Goal: Information Seeking & Learning: Learn about a topic

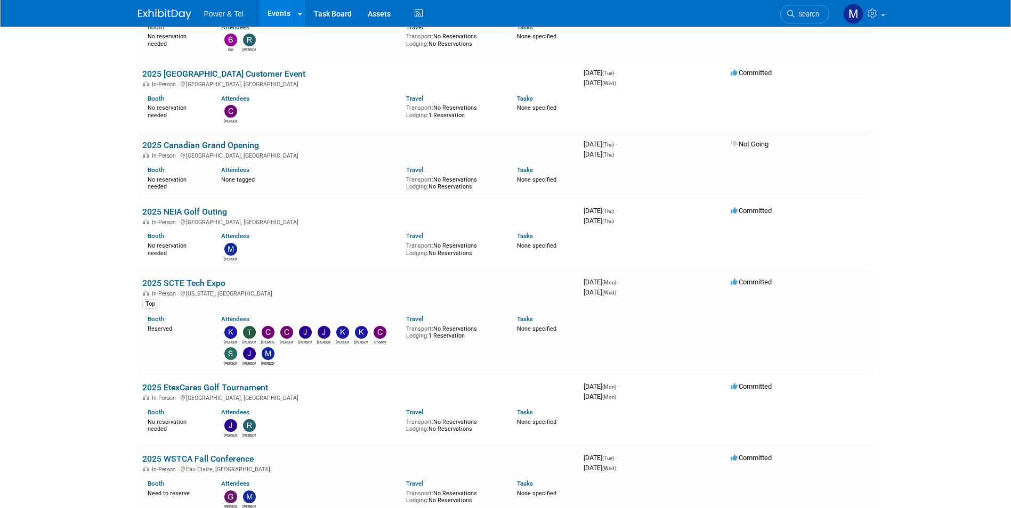
scroll to position [959, 0]
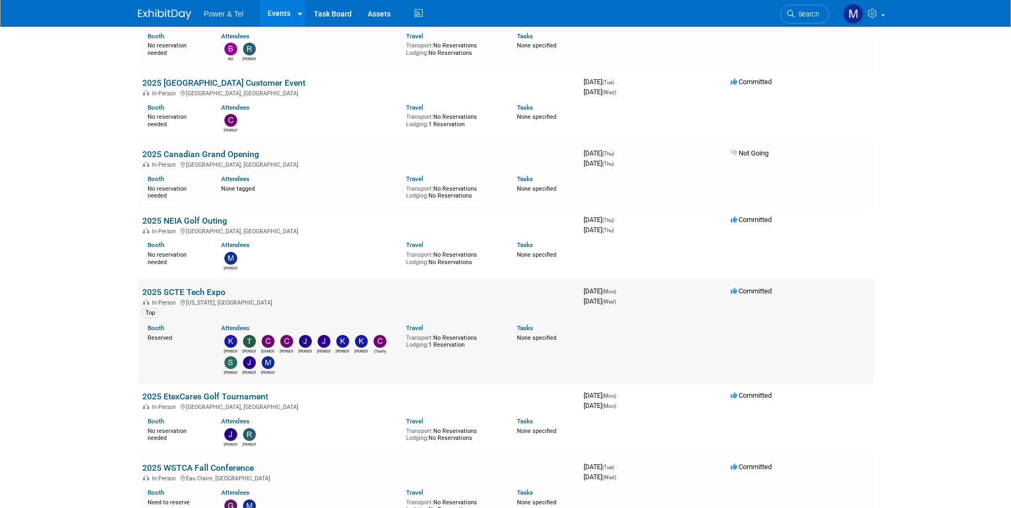
click at [203, 287] on td "2025 SCTE Tech Expo In-Person [US_STATE], [GEOGRAPHIC_DATA] Top Booth Reserved …" at bounding box center [358, 331] width 441 height 104
click at [204, 291] on link "2025 SCTE Tech Expo" at bounding box center [183, 292] width 83 height 10
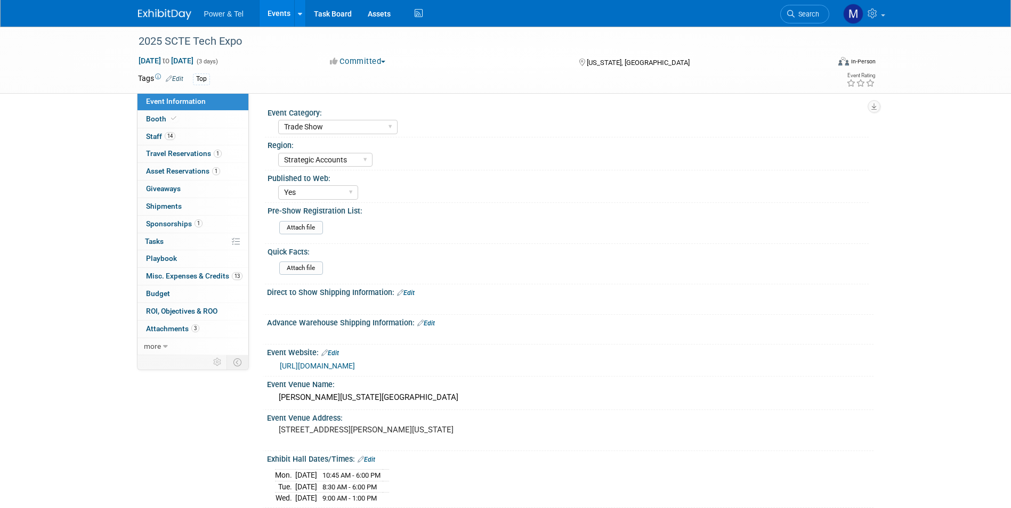
select select "Trade Show"
select select "Strategic Accounts"
select select "Yes"
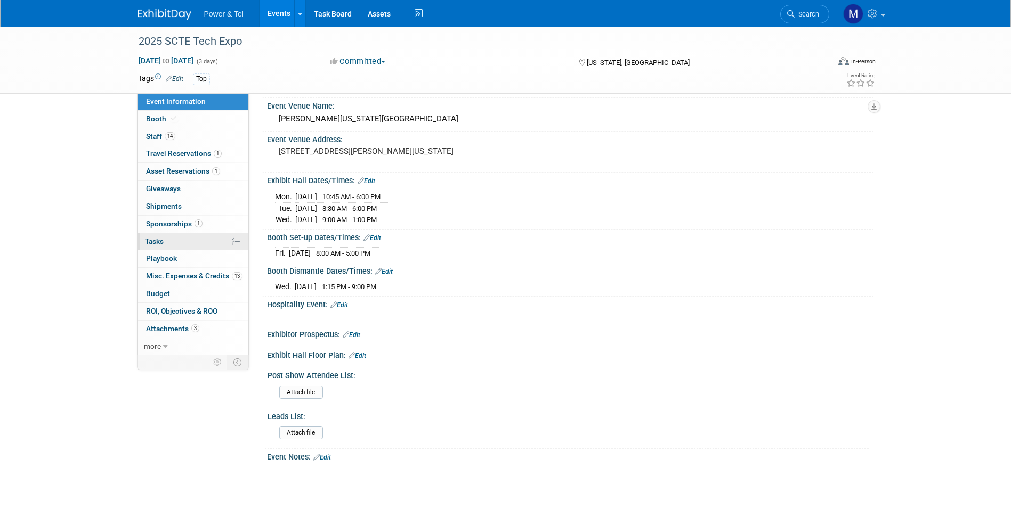
scroll to position [363, 0]
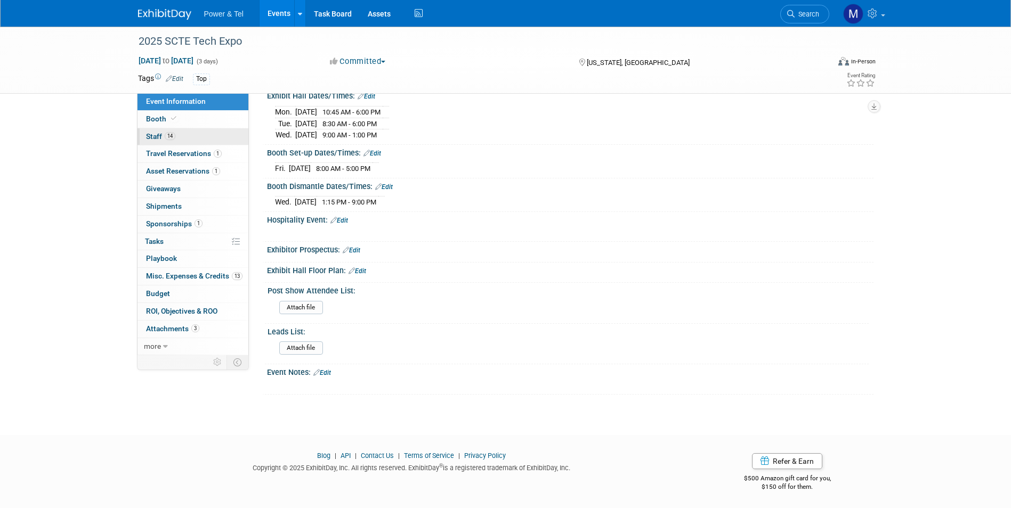
click at [187, 134] on link "14 Staff 14" at bounding box center [192, 136] width 111 height 17
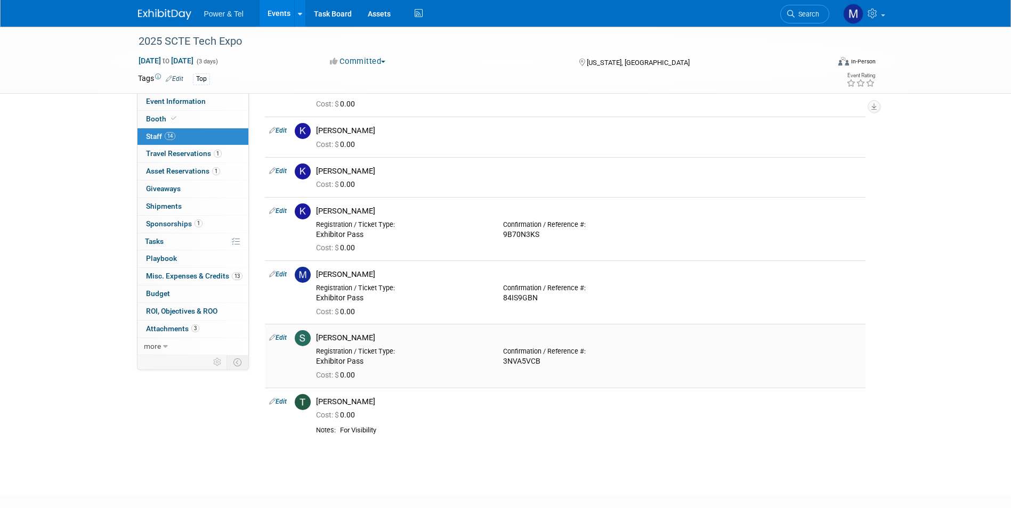
scroll to position [533, 0]
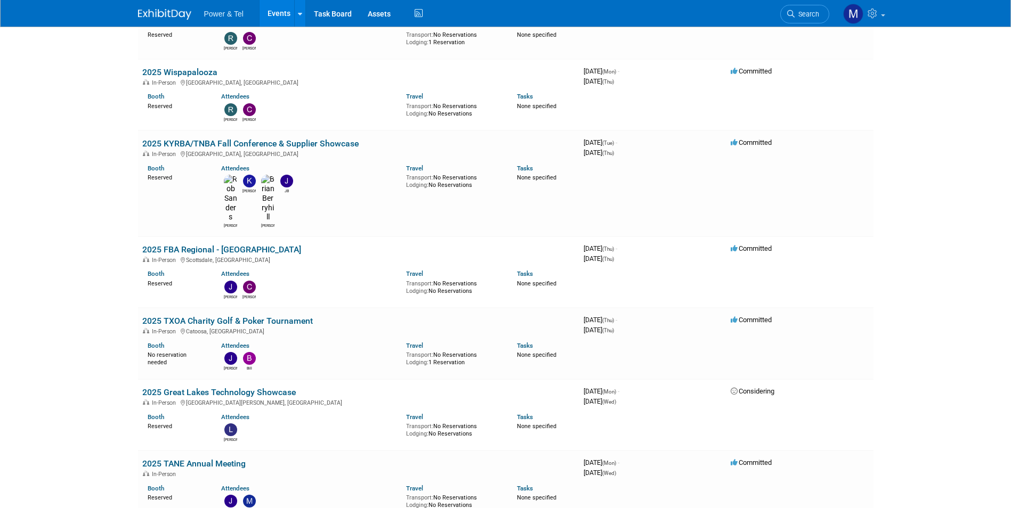
scroll to position [1982, 0]
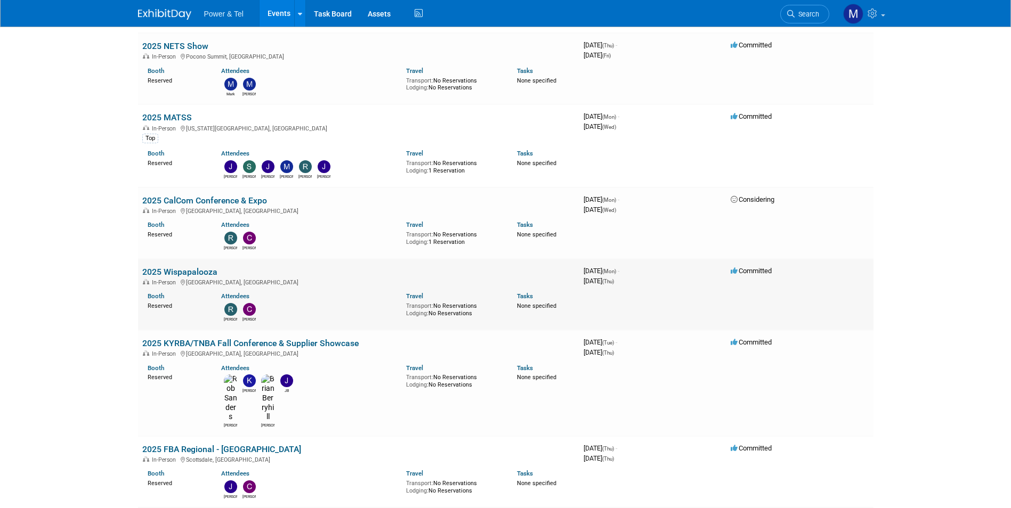
click at [203, 267] on link "2025 Wispapalooza" at bounding box center [179, 272] width 75 height 10
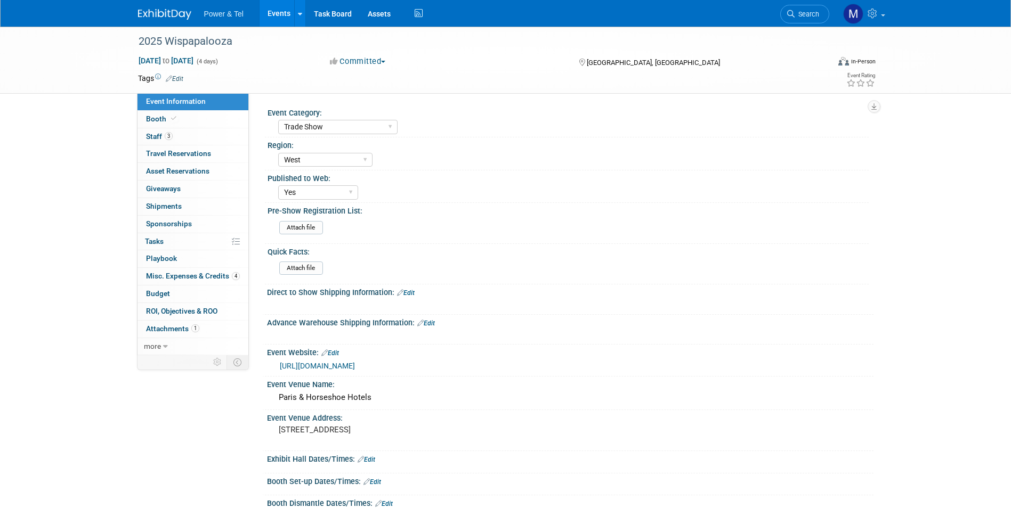
select select "Trade Show"
select select "West"
select select "Yes"
click at [196, 123] on link "Booth" at bounding box center [192, 119] width 111 height 17
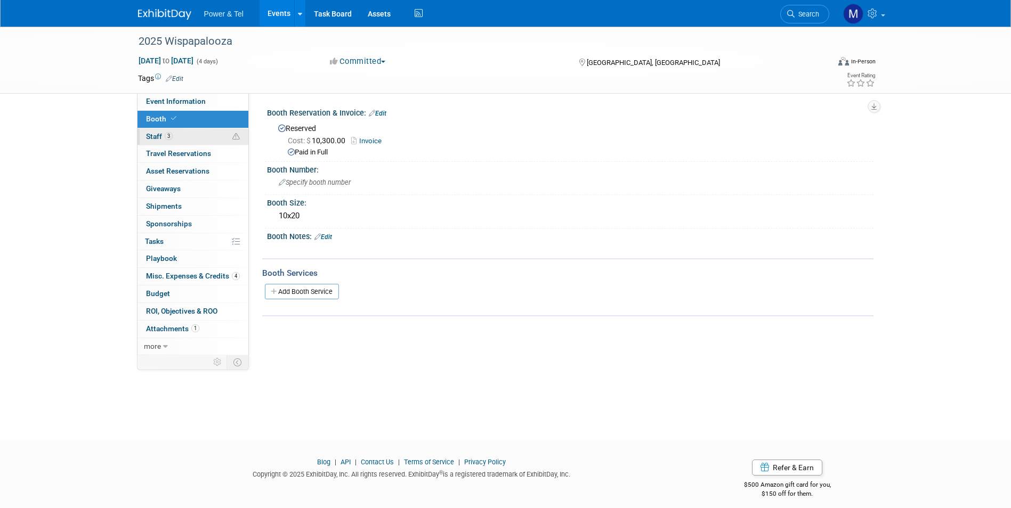
click at [202, 141] on link "3 Staff 3" at bounding box center [192, 136] width 111 height 17
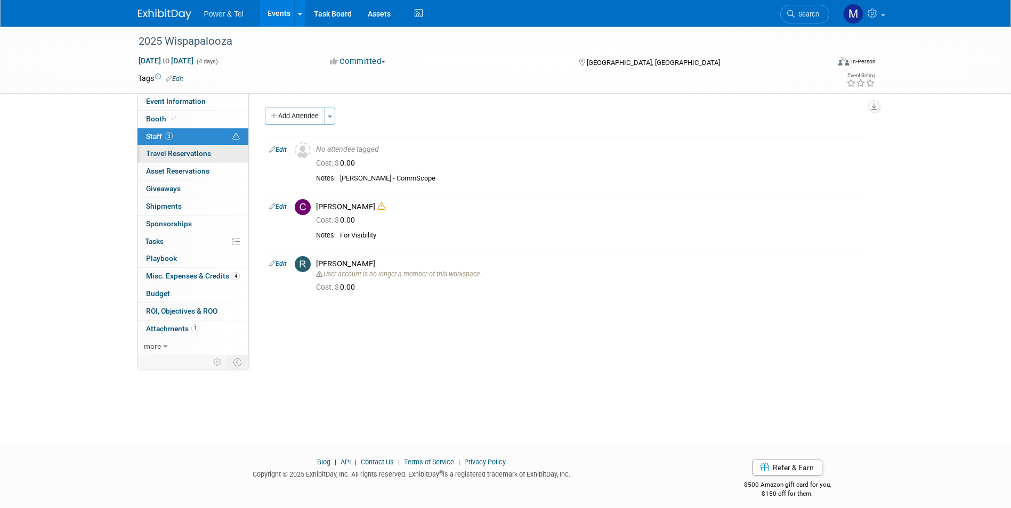
click at [202, 158] on span "Travel Reservations 0" at bounding box center [178, 153] width 65 height 9
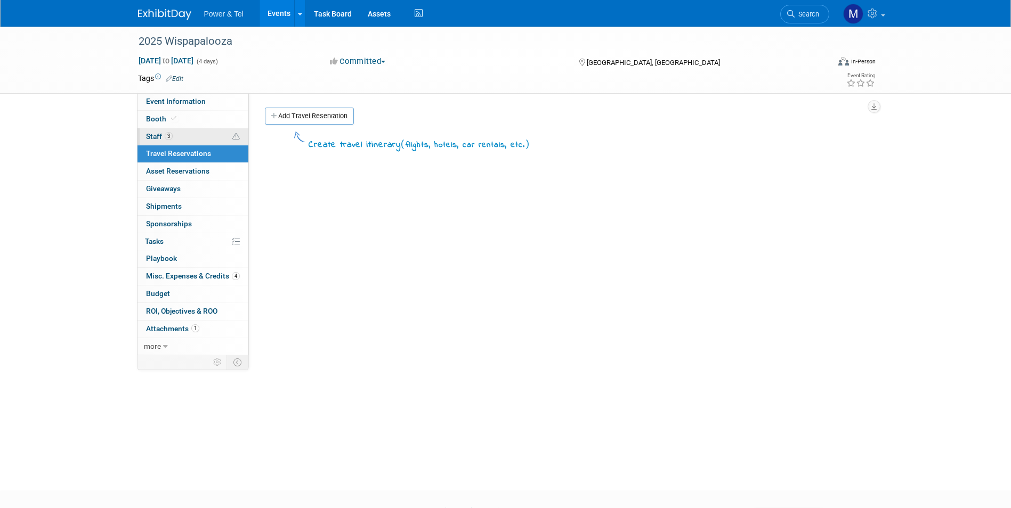
click at [209, 134] on link "3 Staff 3" at bounding box center [192, 136] width 111 height 17
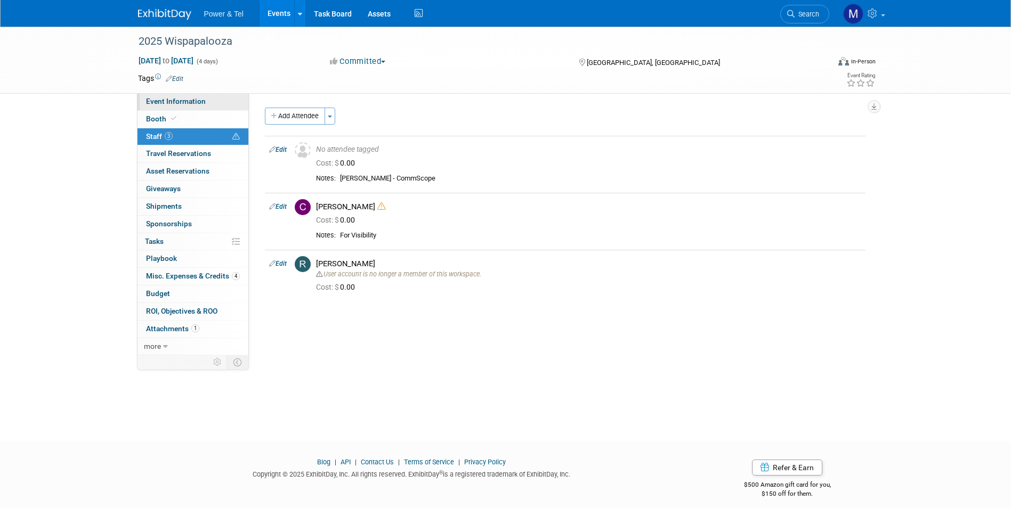
click at [194, 107] on link "Event Information" at bounding box center [192, 101] width 111 height 17
select select "Trade Show"
select select "West"
select select "Yes"
